Goal: Answer question/provide support: Share knowledge or assist other users

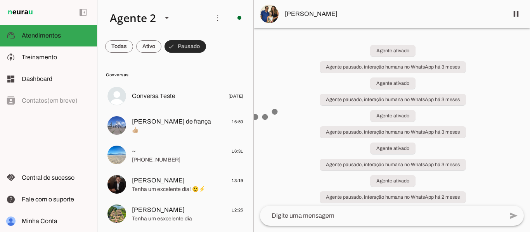
click at [187, 46] on span at bounding box center [186, 46] width 42 height 19
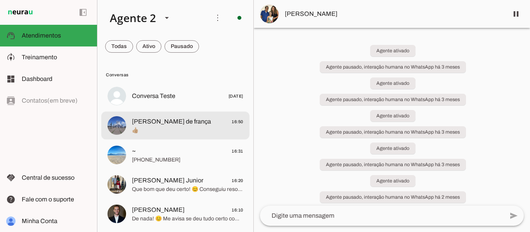
click at [177, 130] on span "👍🏼" at bounding box center [187, 131] width 111 height 8
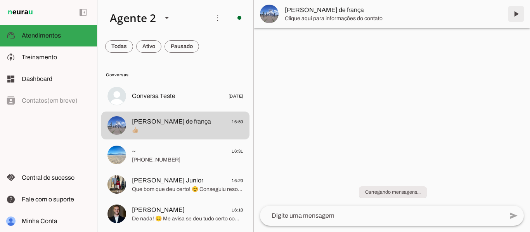
click at [515, 15] on span at bounding box center [516, 14] width 19 height 19
